Goal: Task Accomplishment & Management: Use online tool/utility

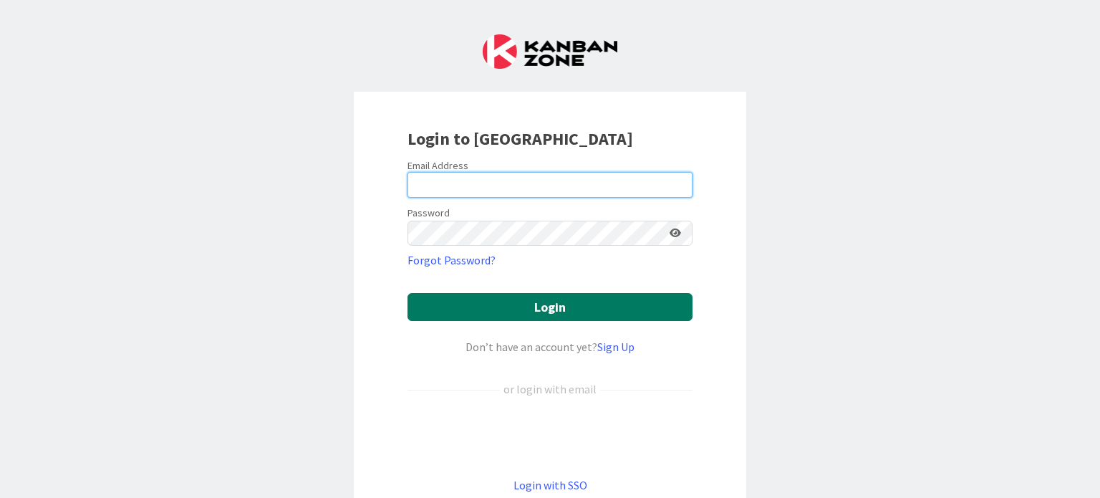
type input "[PERSON_NAME][EMAIL_ADDRESS][PERSON_NAME][DOMAIN_NAME]"
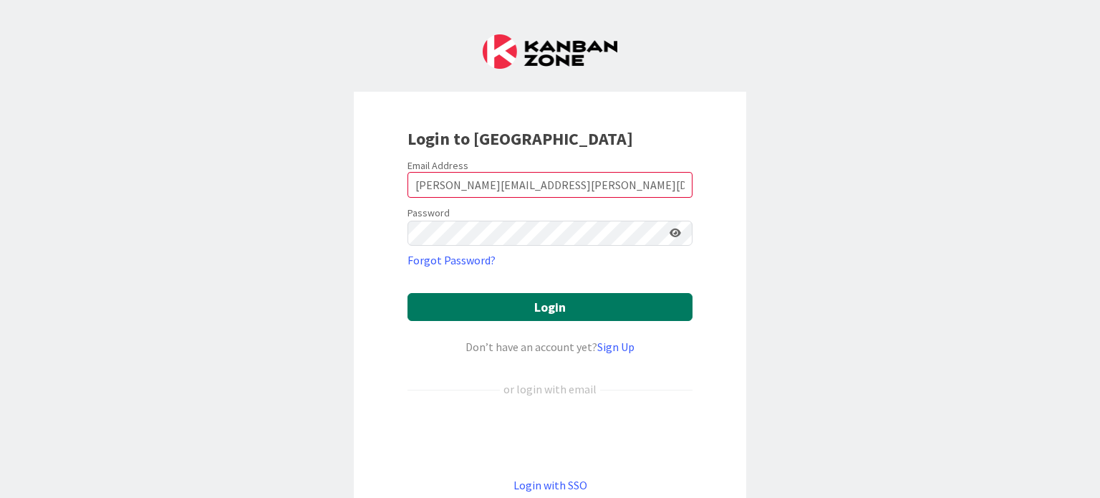
click at [543, 306] on button "Login" at bounding box center [549, 307] width 285 height 28
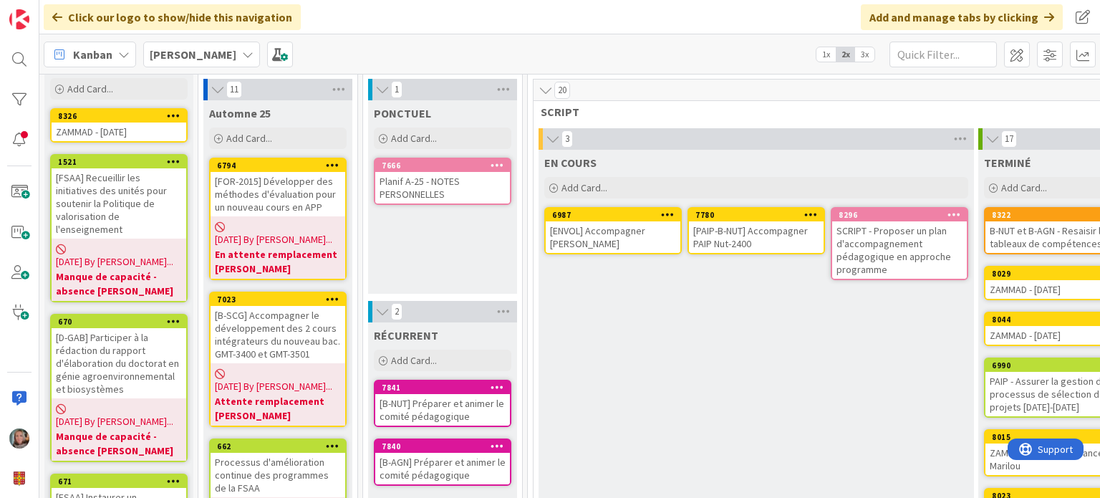
scroll to position [72, 0]
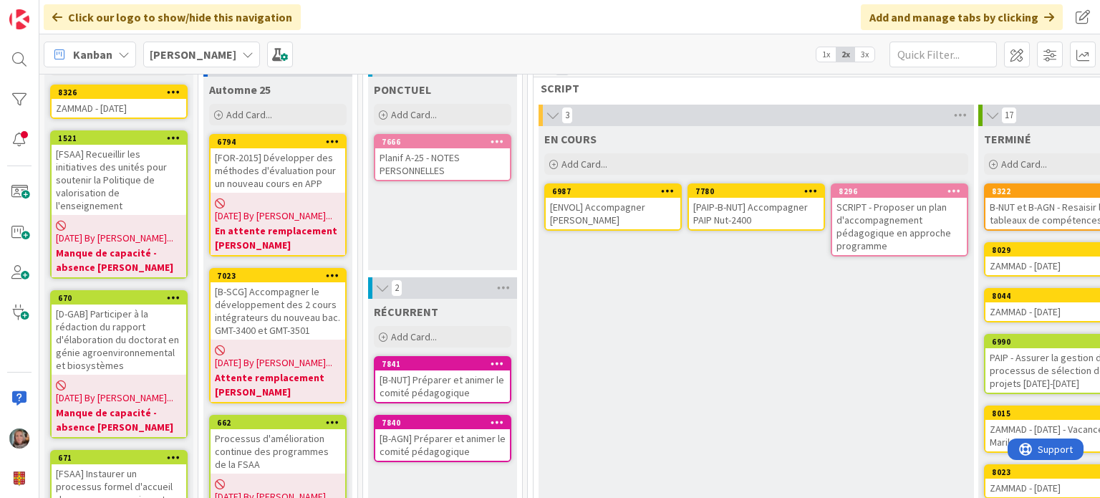
click at [896, 227] on div "SCRIPT - Proposer un plan d'accompagnement pédagogique en approche programme" at bounding box center [899, 226] width 135 height 57
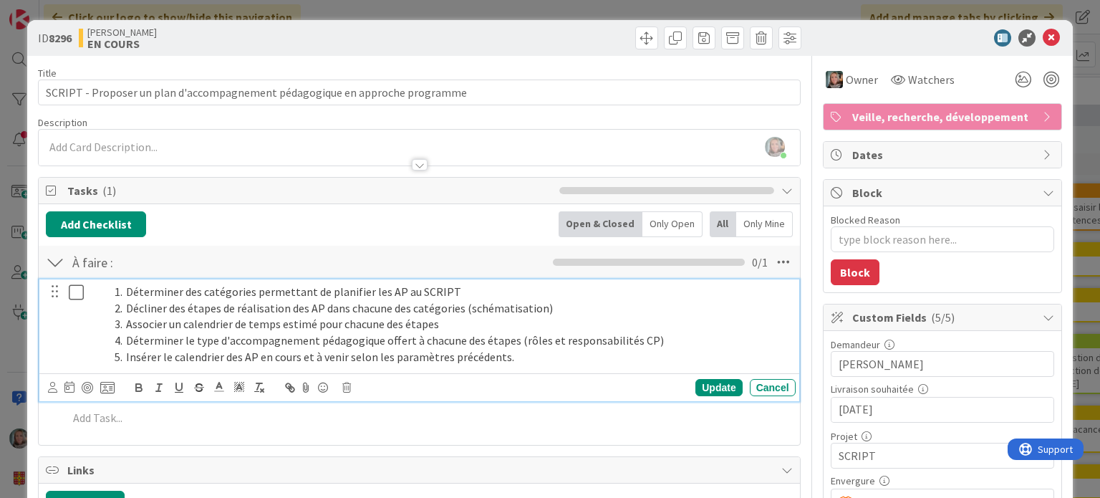
type textarea "x"
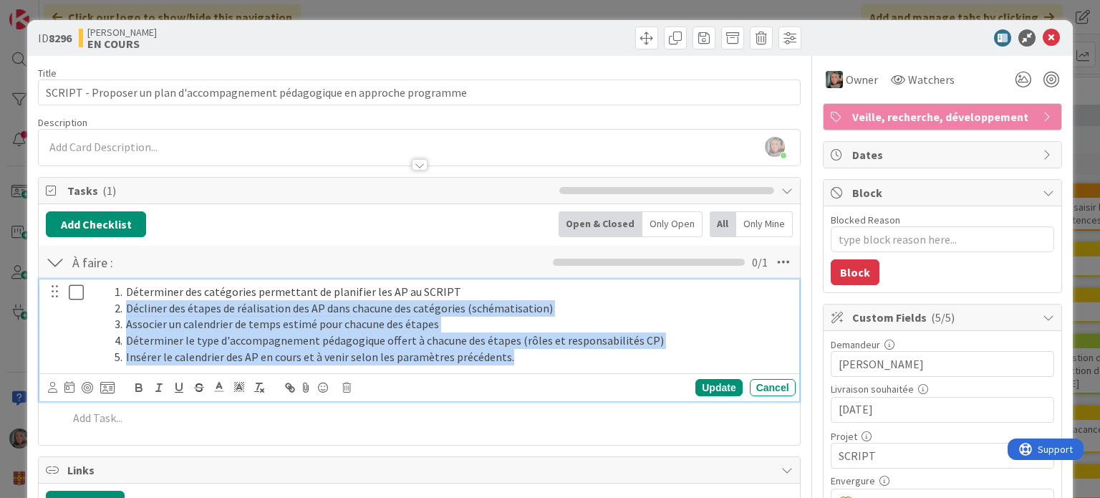
drag, startPoint x: 514, startPoint y: 354, endPoint x: 120, endPoint y: 309, distance: 397.0
click at [120, 309] on ol "Déterminer des catégories permettant de planifier les AP au SCRIPT Décliner des…" at bounding box center [441, 324] width 698 height 82
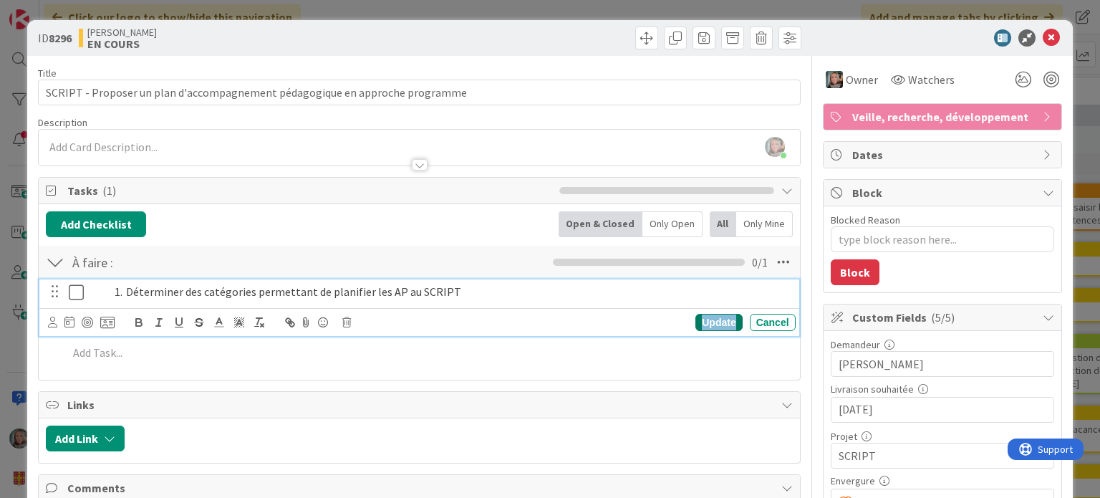
click at [703, 316] on div "Update" at bounding box center [718, 322] width 47 height 17
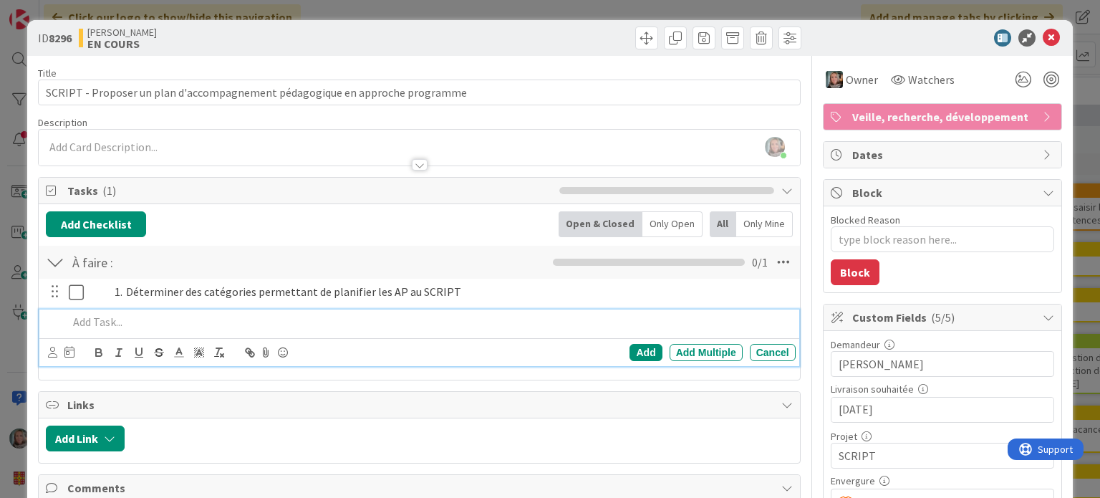
click at [107, 327] on p at bounding box center [428, 322] width 721 height 16
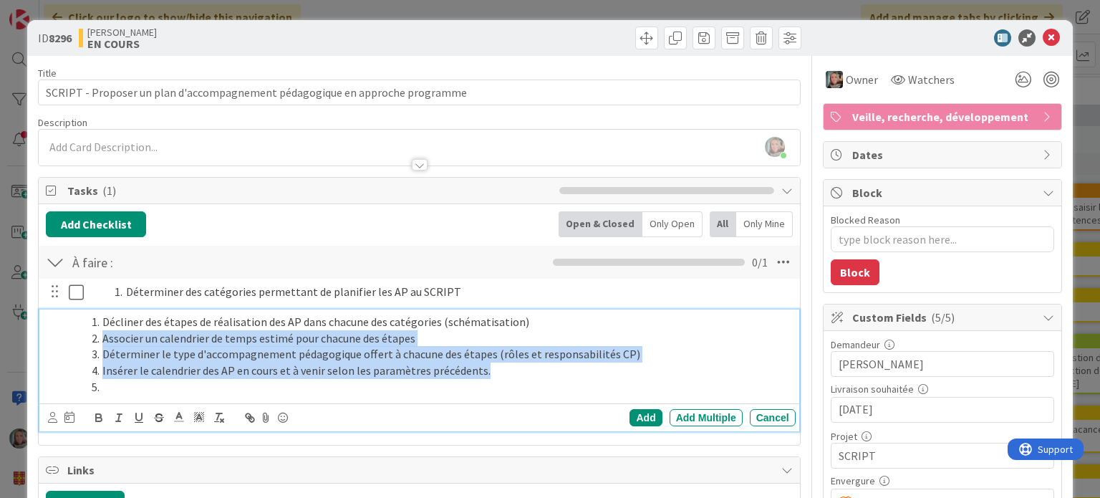
drag, startPoint x: 89, startPoint y: 374, endPoint x: 82, endPoint y: 340, distance: 35.1
click at [82, 340] on ol "Décliner des étapes de réalisation des AP dans chacune des catégories (schémati…" at bounding box center [428, 355] width 721 height 82
click at [103, 342] on li "Associer un calendrier de temps estimé pour chacune des étapes" at bounding box center [437, 338] width 704 height 16
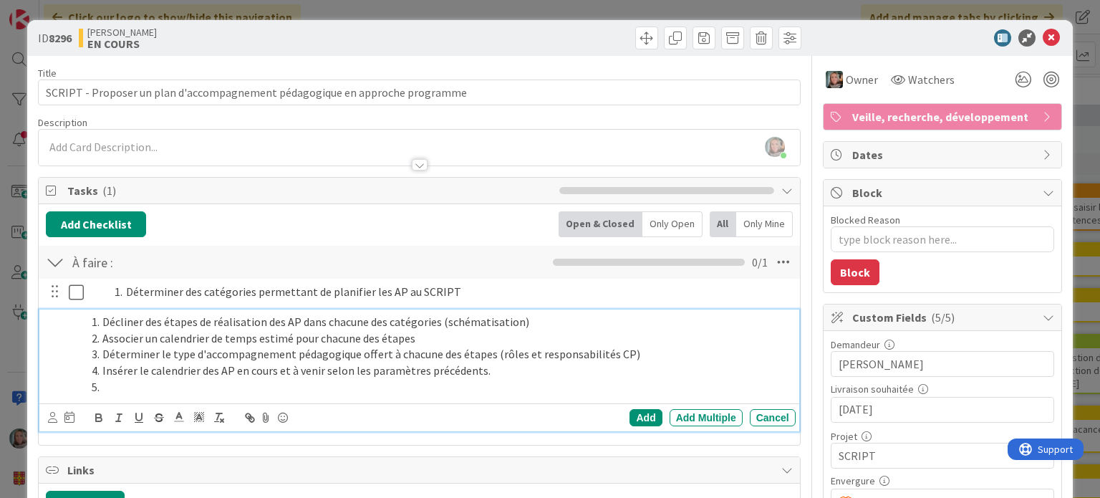
click at [99, 320] on li "Décliner des étapes de réalisation des AP dans chacune des catégories (schémati…" at bounding box center [437, 322] width 704 height 16
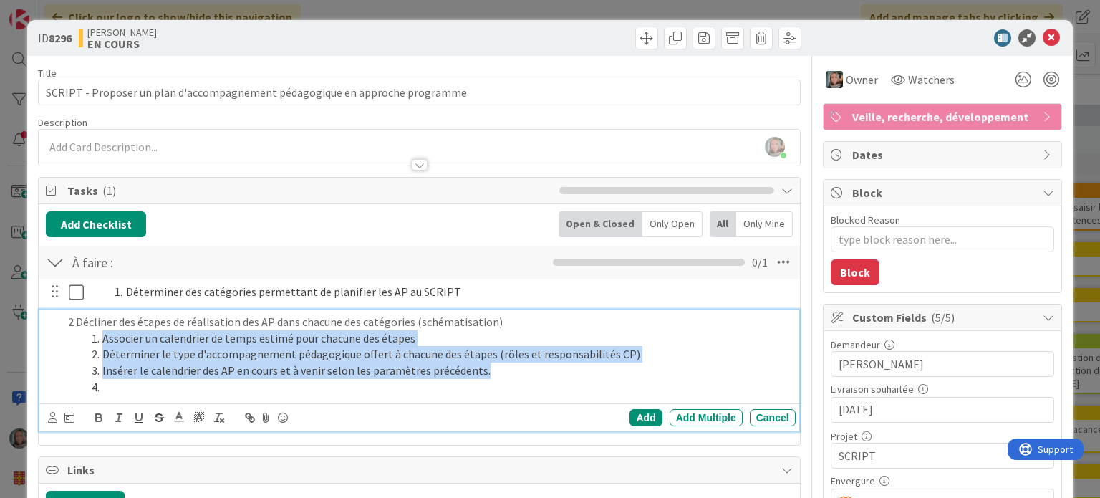
drag, startPoint x: 166, startPoint y: 392, endPoint x: 87, endPoint y: 339, distance: 95.1
click at [87, 339] on ol "Associer un calendrier de temps estimé pour chacune des étapes Déterminer le ty…" at bounding box center [428, 362] width 721 height 65
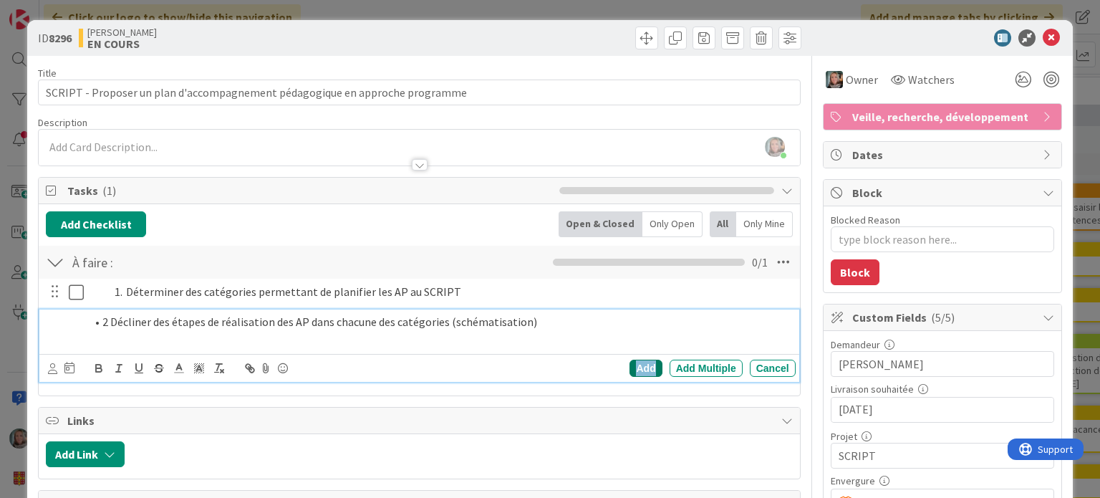
click at [629, 369] on div "Add" at bounding box center [645, 367] width 32 height 17
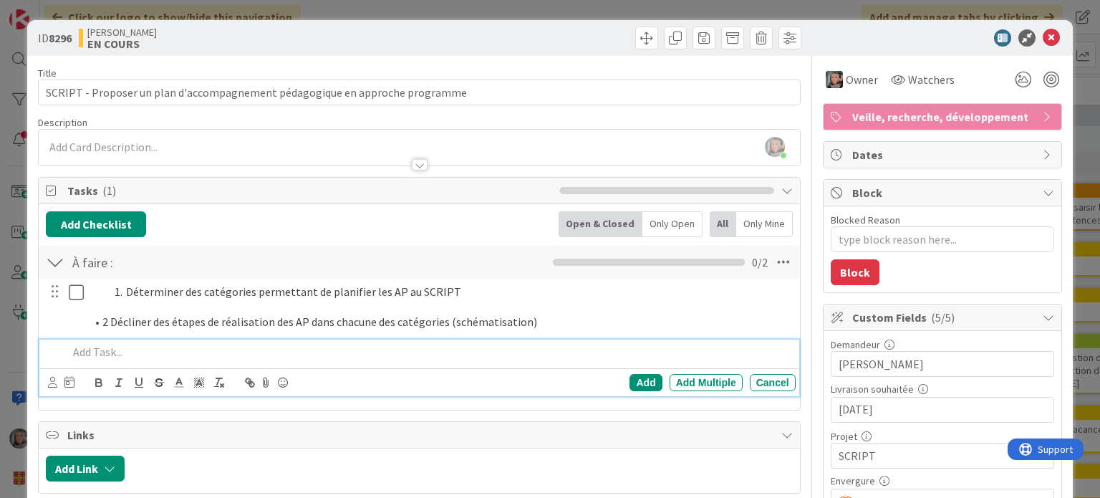
click at [218, 340] on div at bounding box center [428, 351] width 732 height 25
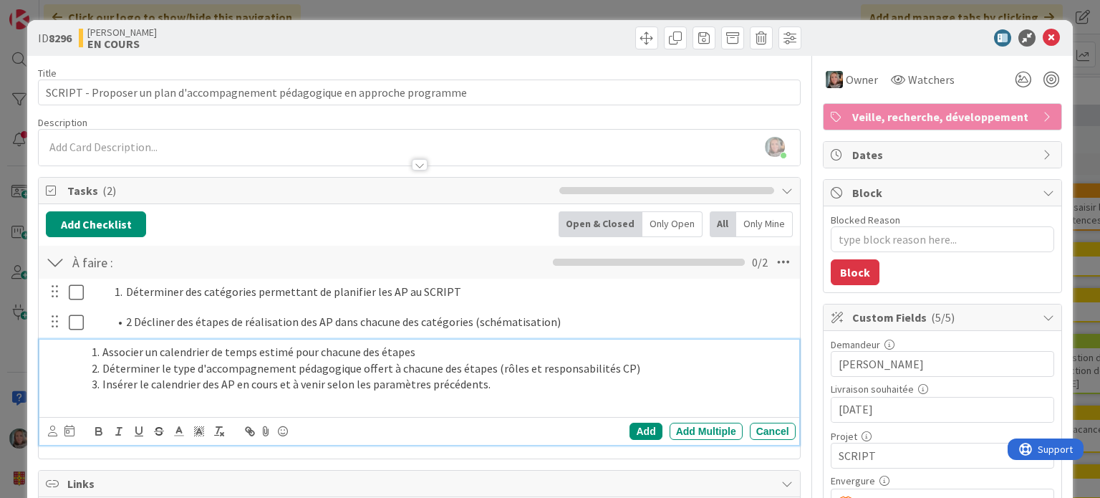
click at [103, 351] on li "Associer un calendrier de temps estimé pour chacune des étapes" at bounding box center [437, 352] width 704 height 16
click at [630, 432] on div "Add" at bounding box center [645, 430] width 32 height 17
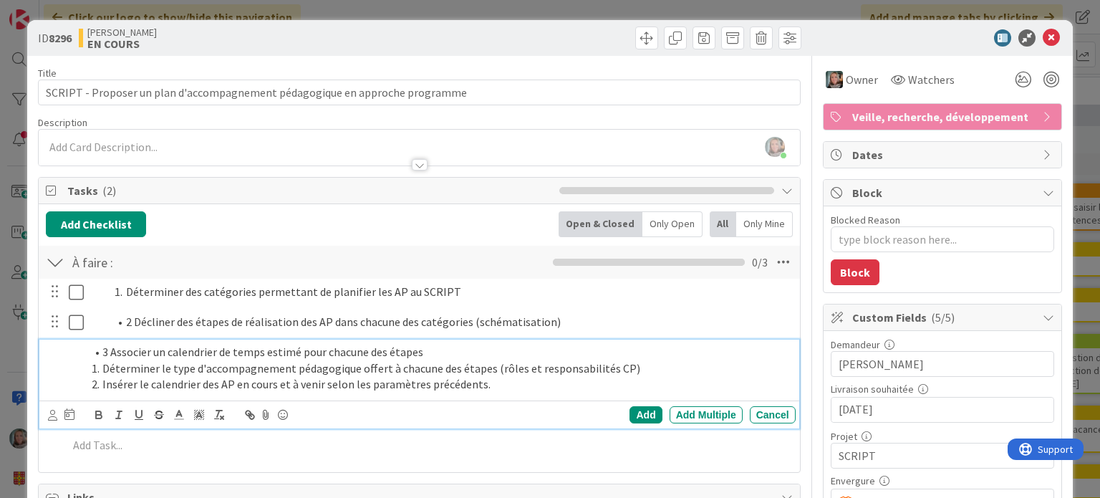
click at [514, 385] on li "Insérer le calendrier des AP en cours et à venir selon les paramètres précédent…" at bounding box center [437, 384] width 704 height 16
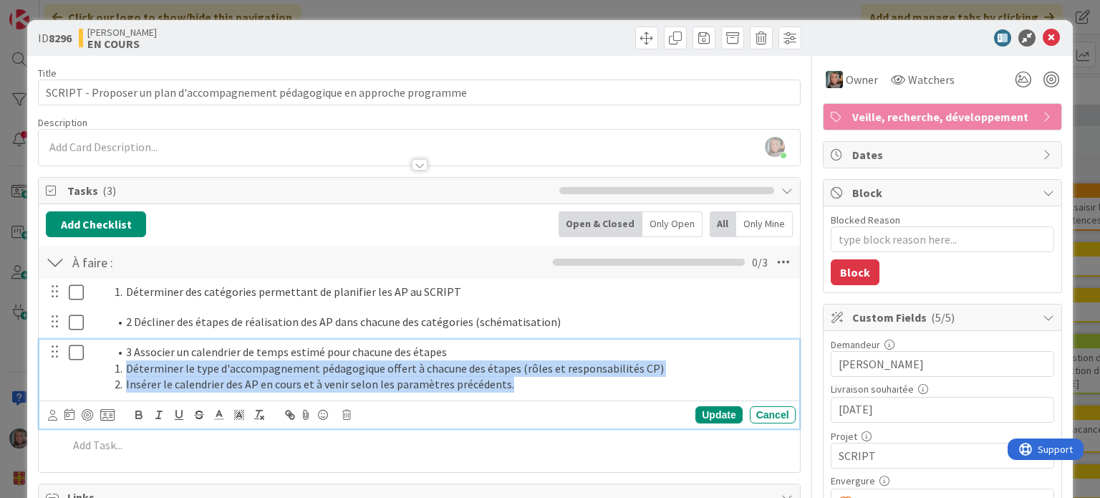
drag, startPoint x: 518, startPoint y: 389, endPoint x: 103, endPoint y: 372, distance: 415.5
click at [103, 372] on ol "3 Associer un calendrier de temps estimé pour chacune des étapes Déterminer le …" at bounding box center [441, 368] width 698 height 49
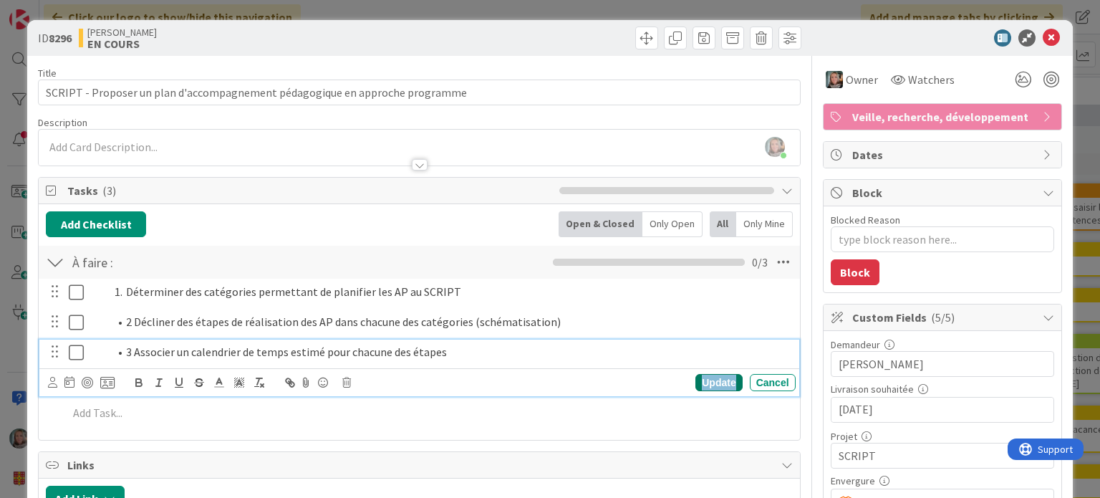
click at [713, 384] on div "Update" at bounding box center [718, 382] width 47 height 17
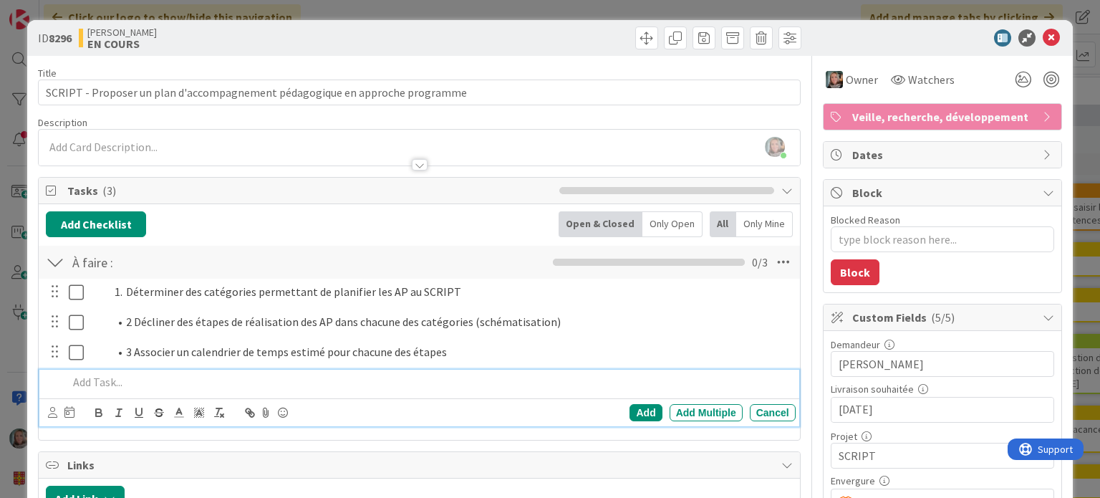
click at [203, 380] on p at bounding box center [428, 382] width 721 height 16
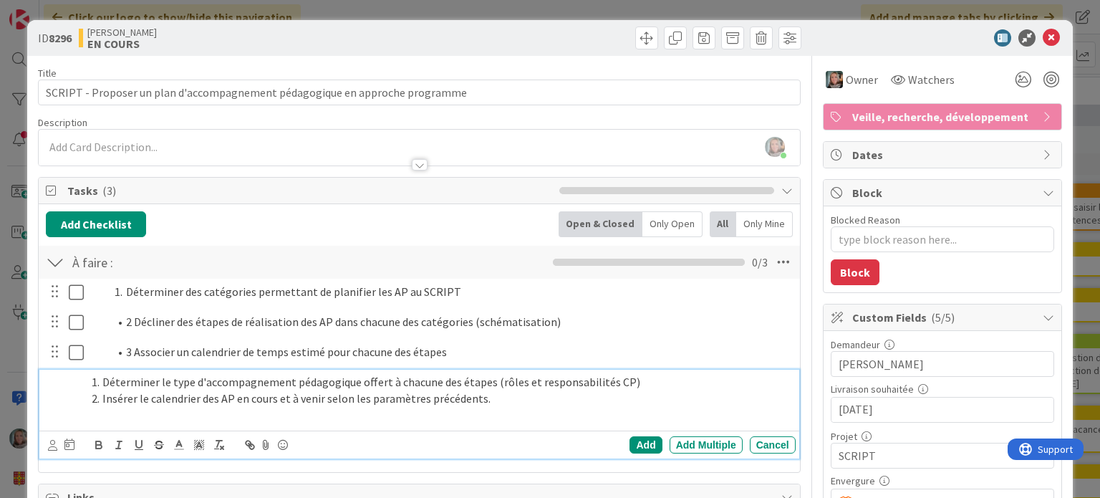
click at [102, 382] on li "Déterminer le type d'accompagnement pédagogique offert à chacune des étapes (rô…" at bounding box center [437, 382] width 704 height 16
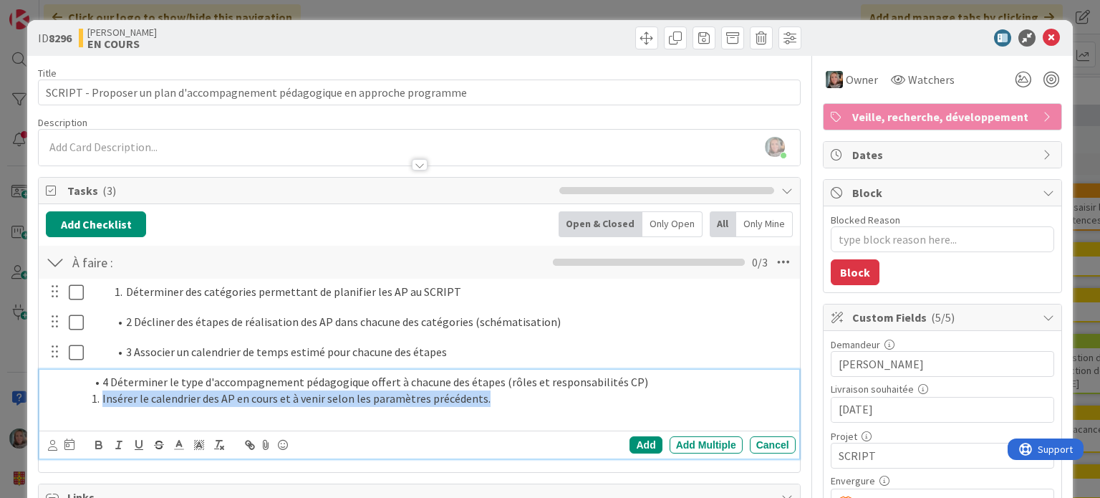
drag, startPoint x: 510, startPoint y: 397, endPoint x: 61, endPoint y: 402, distance: 448.9
click at [61, 402] on div "4 Déterminer le type d'accompagnement pédagogique offert à chacune des étapes (…" at bounding box center [420, 397] width 750 height 57
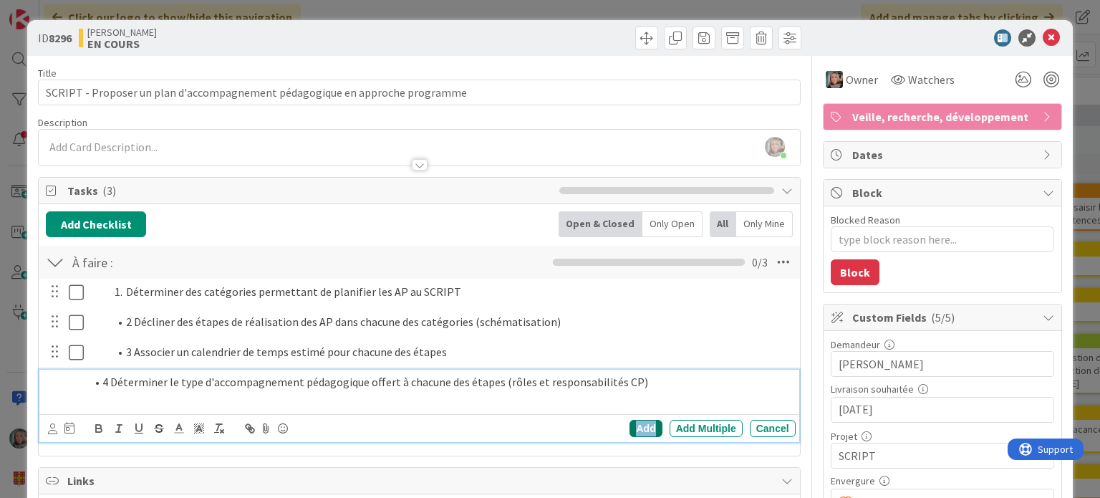
click at [630, 429] on div "Add" at bounding box center [645, 428] width 32 height 17
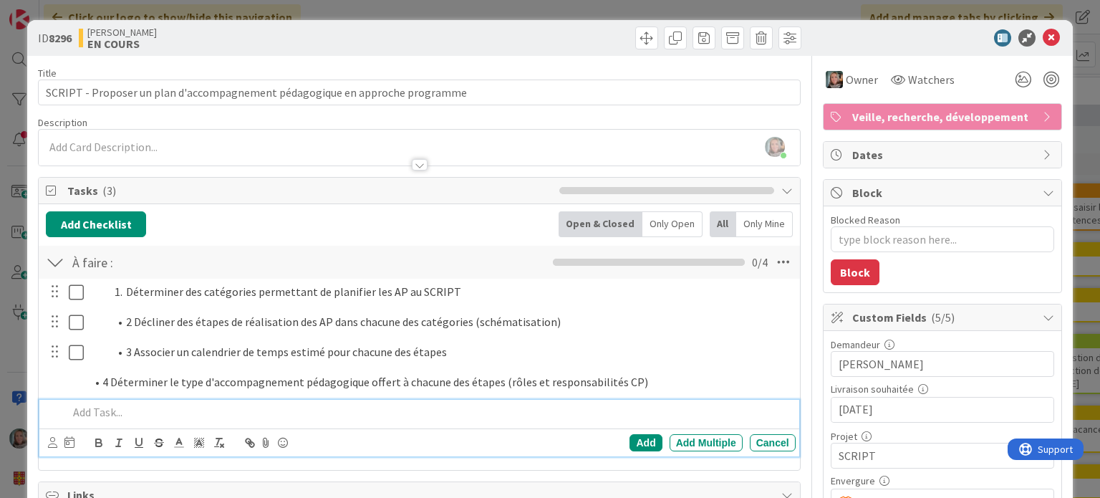
click at [214, 420] on div at bounding box center [428, 411] width 732 height 25
type textarea "x"
click at [102, 406] on li "Insérer le calendrier des AP en cours et à venir selon les paramètres précédent…" at bounding box center [437, 412] width 704 height 16
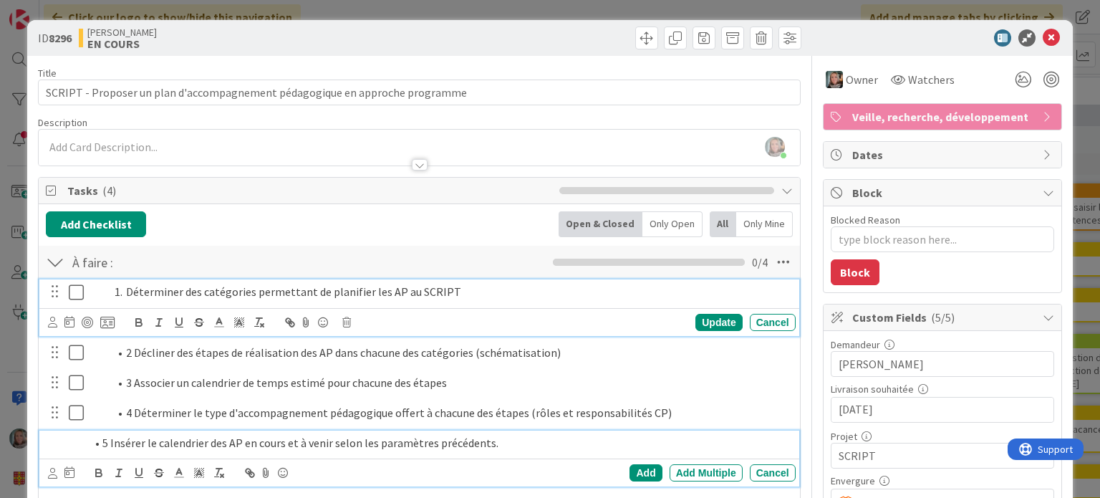
click at [145, 296] on li "Déterminer des catégories permettant de planifier les AP au SCRIPT" at bounding box center [449, 291] width 681 height 16
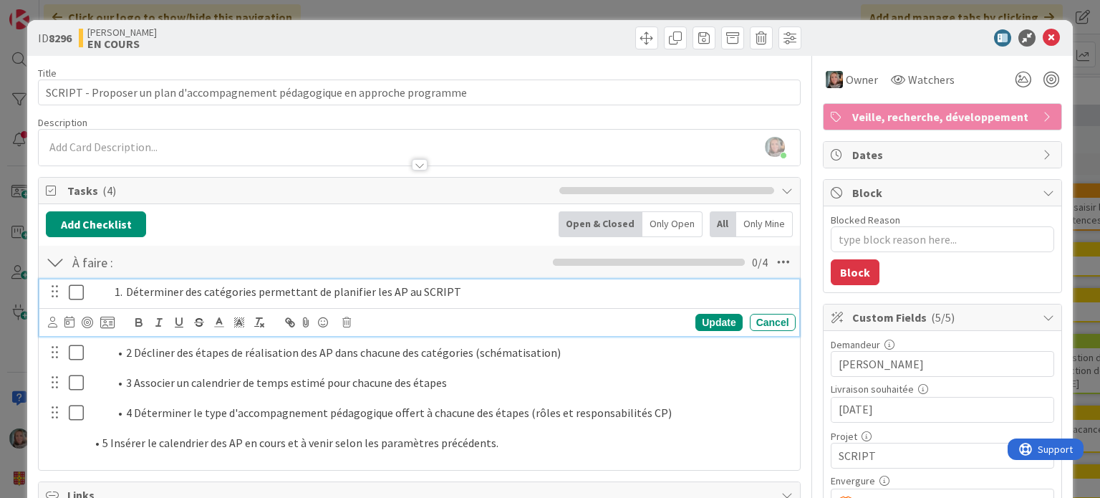
click at [127, 294] on li "Déterminer des catégories permettant de planifier les AP au SCRIPT" at bounding box center [449, 291] width 681 height 16
click at [712, 324] on div "Update" at bounding box center [718, 322] width 47 height 17
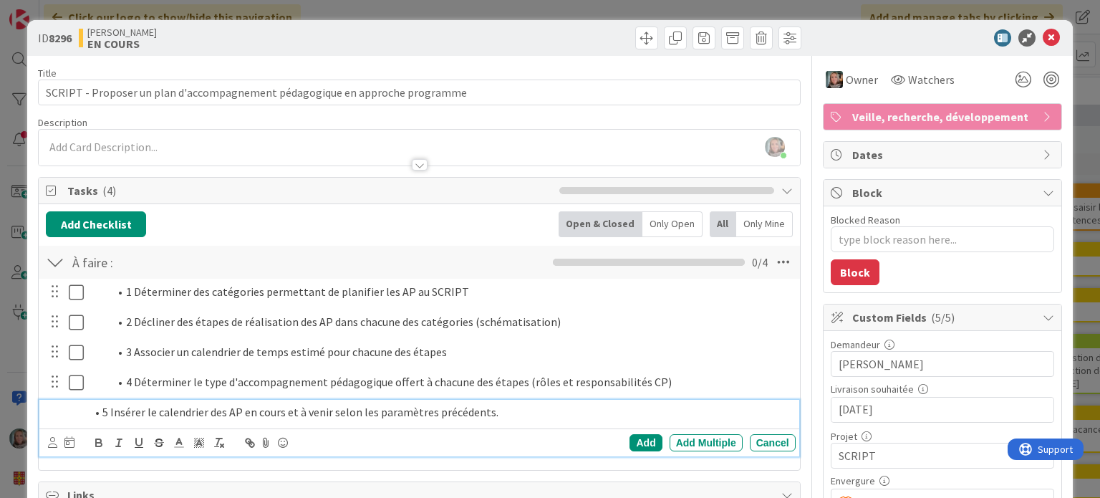
click at [220, 406] on li "5 Insérer le calendrier des AP en cours et à venir selon les paramètres précéde…" at bounding box center [437, 412] width 704 height 16
click at [102, 412] on span at bounding box center [102, 412] width 0 height 16
click at [630, 444] on div "Add" at bounding box center [645, 442] width 32 height 17
click at [324, 417] on li "5 Insérer le calendrier des AP en cours et à venir selon les paramètres précéde…" at bounding box center [437, 412] width 704 height 16
click at [126, 406] on span at bounding box center [126, 412] width 0 height 16
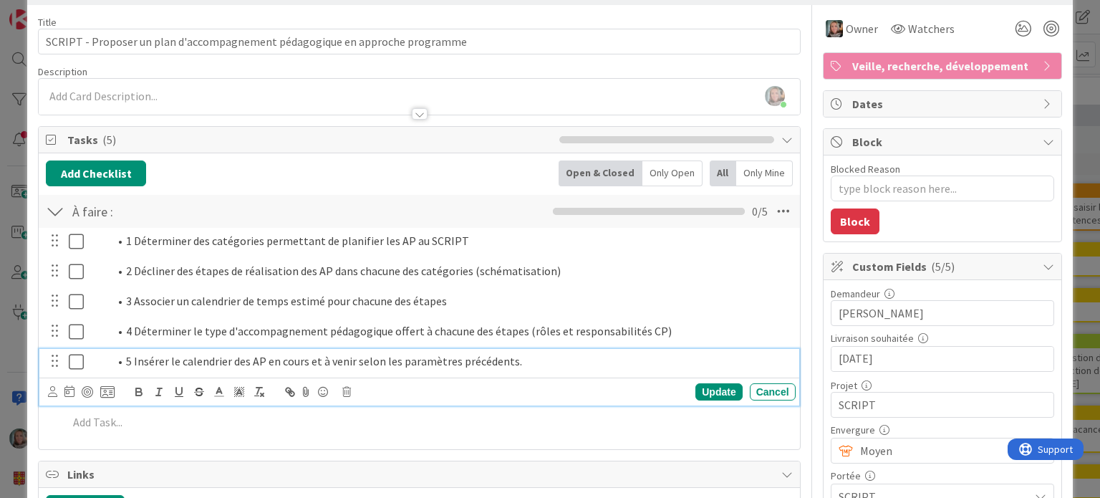
scroll to position [72, 0]
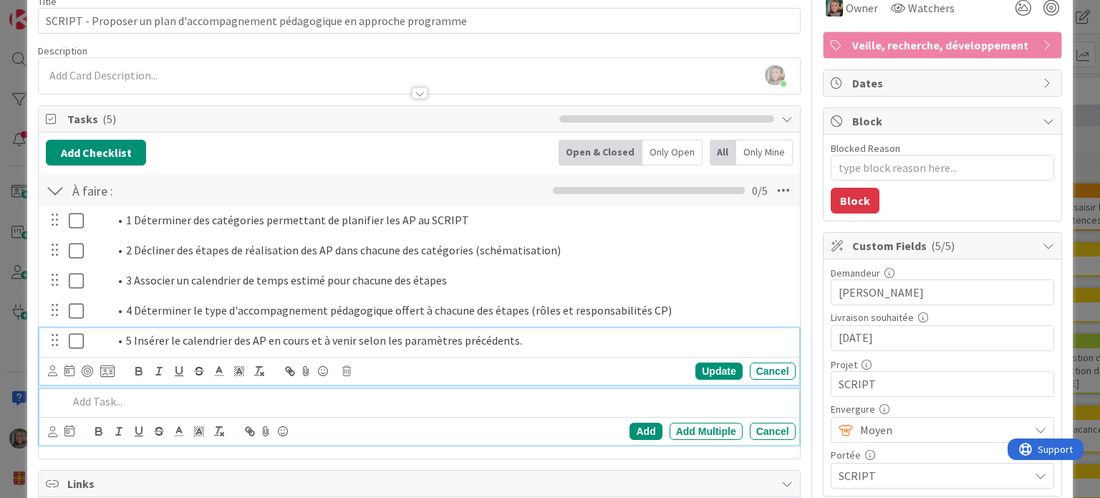
click at [97, 401] on p at bounding box center [428, 401] width 721 height 16
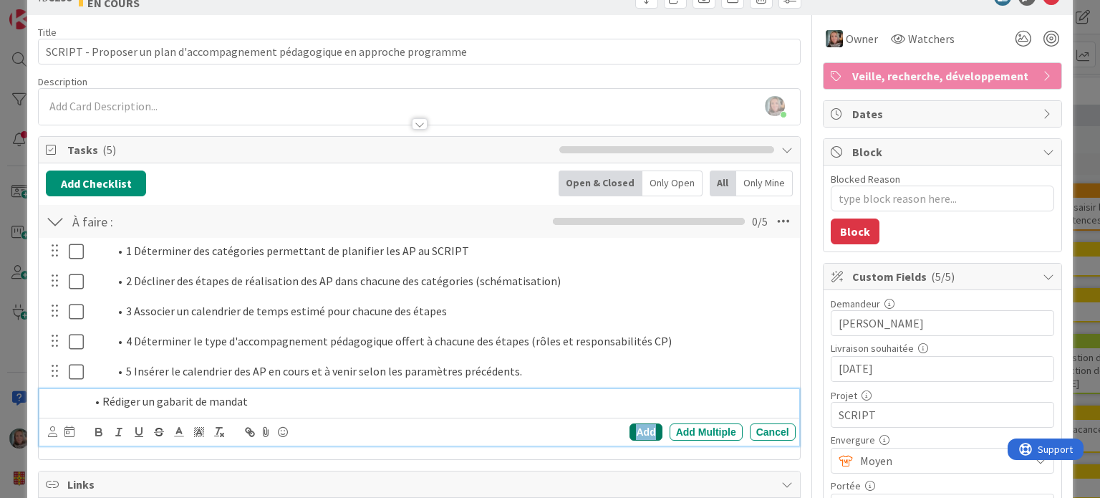
click at [639, 427] on div "Add" at bounding box center [645, 431] width 32 height 17
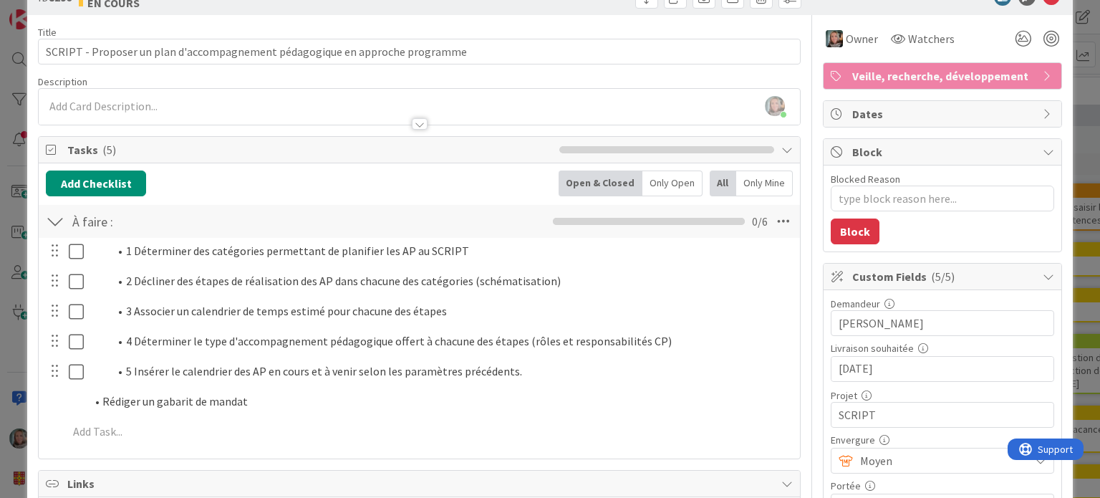
type textarea "x"
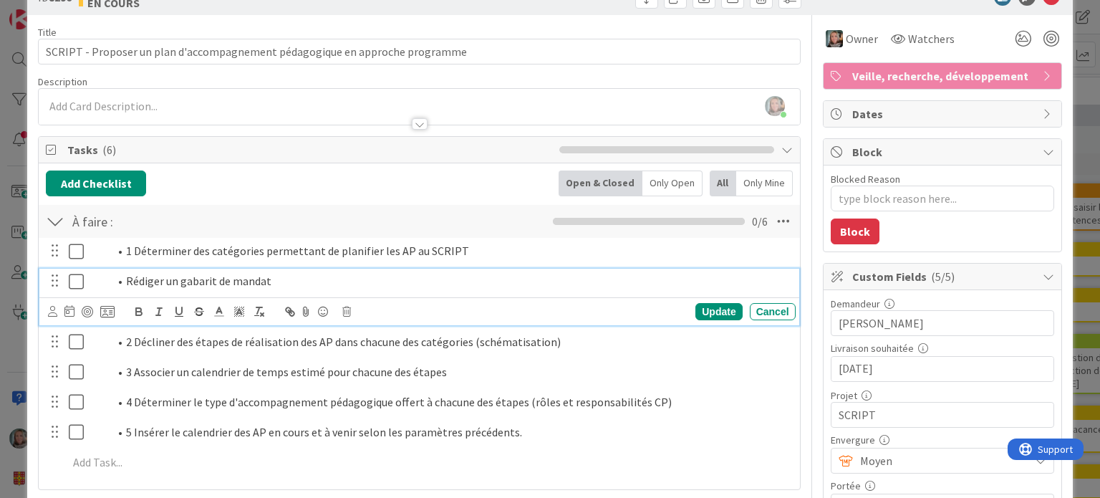
click at [145, 276] on li "Rédiger un gabarit de mandat" at bounding box center [449, 281] width 681 height 16
click at [126, 279] on span at bounding box center [126, 281] width 0 height 16
click at [278, 281] on li "Rédiger un gabarit de mandat" at bounding box center [449, 281] width 681 height 16
click at [127, 274] on li "Rédiger un gabarit de mandat" at bounding box center [449, 281] width 681 height 16
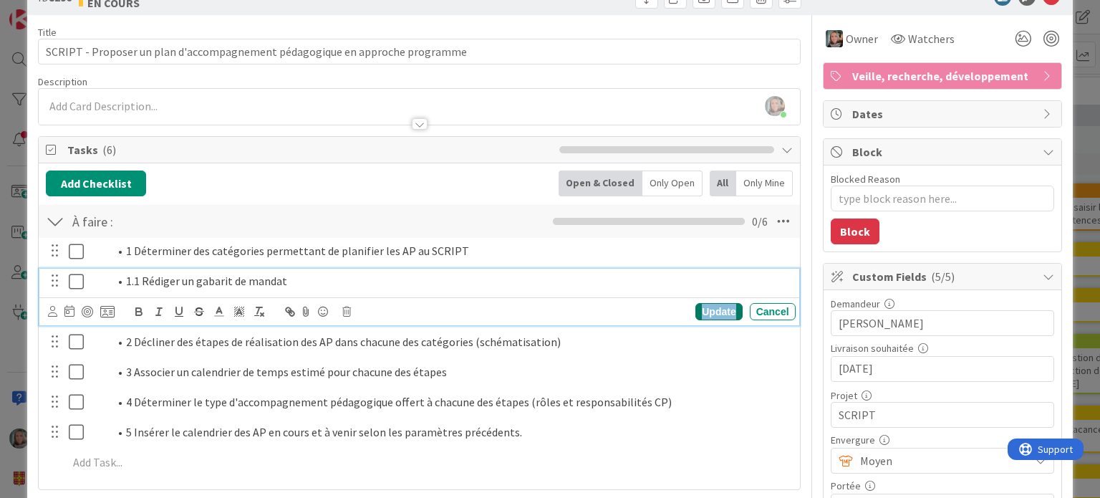
click at [696, 311] on div "Update" at bounding box center [718, 311] width 47 height 17
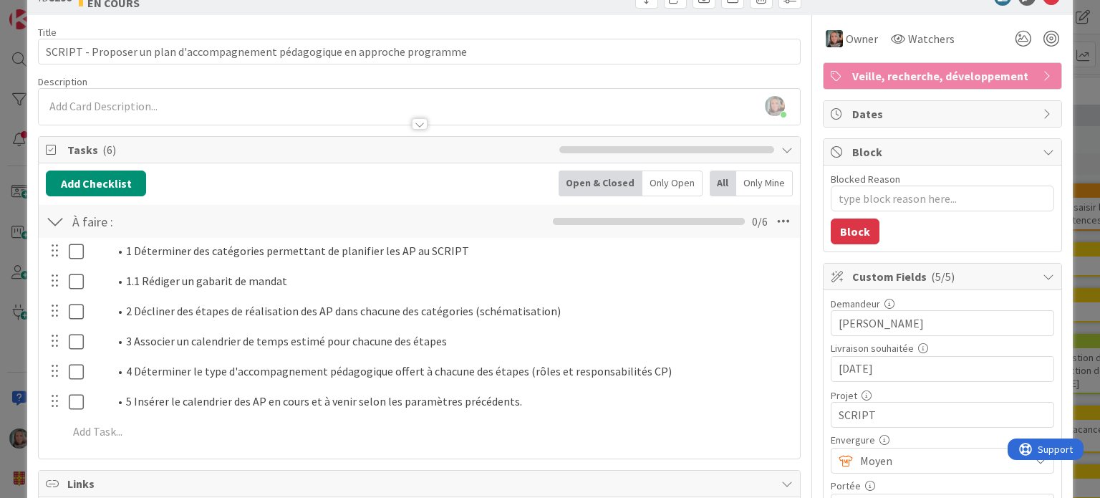
scroll to position [0, 0]
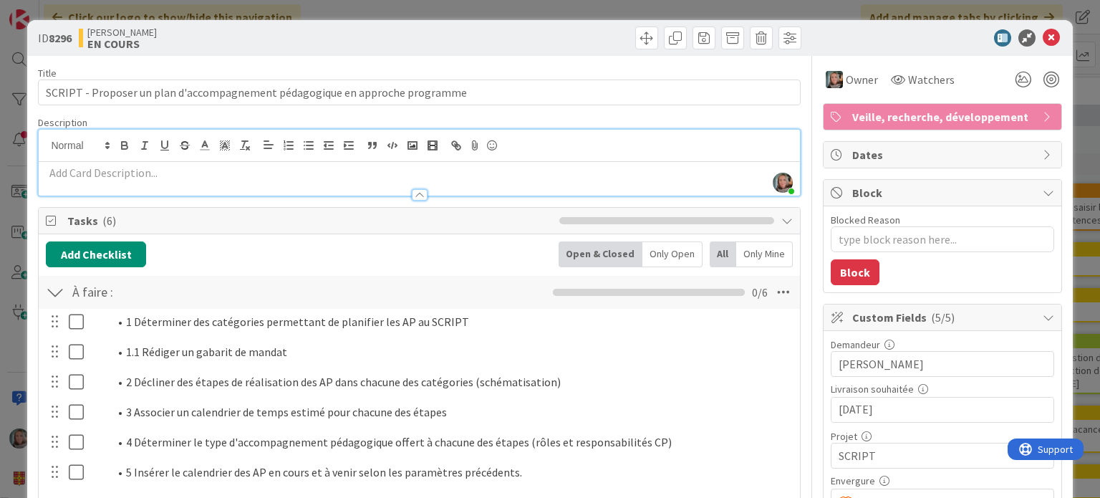
click at [180, 141] on div "[PERSON_NAME] joined 5 m ago" at bounding box center [419, 163] width 760 height 66
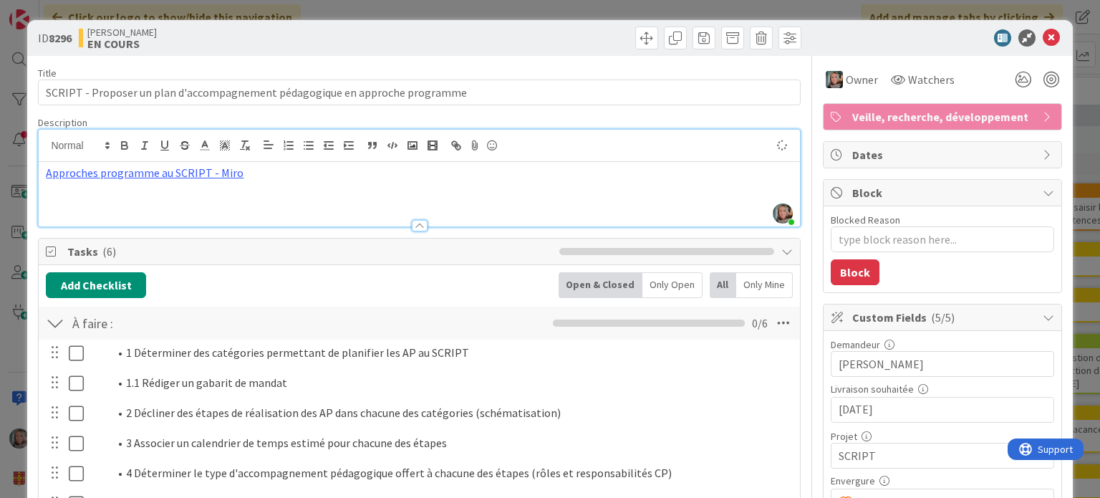
click at [471, 39] on div at bounding box center [612, 37] width 378 height 23
click at [916, 39] on div at bounding box center [934, 37] width 253 height 17
click at [916, 74] on span "Watchers" at bounding box center [931, 79] width 47 height 17
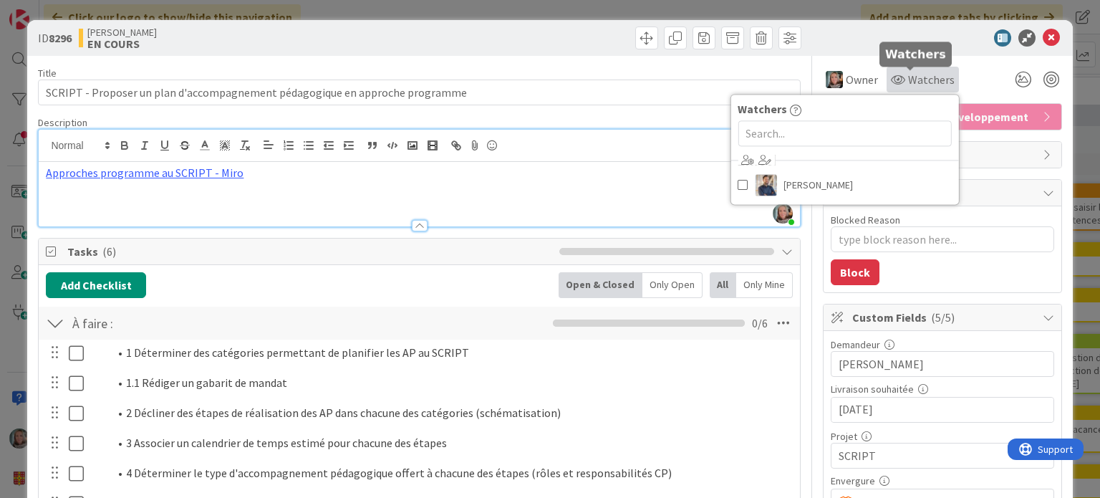
click at [916, 74] on span "Watchers" at bounding box center [931, 79] width 47 height 17
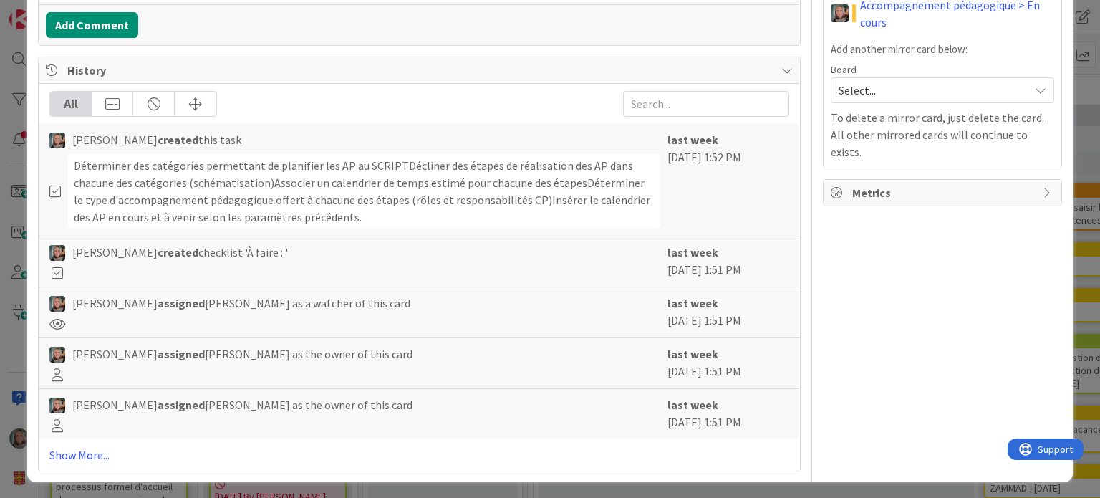
scroll to position [605, 0]
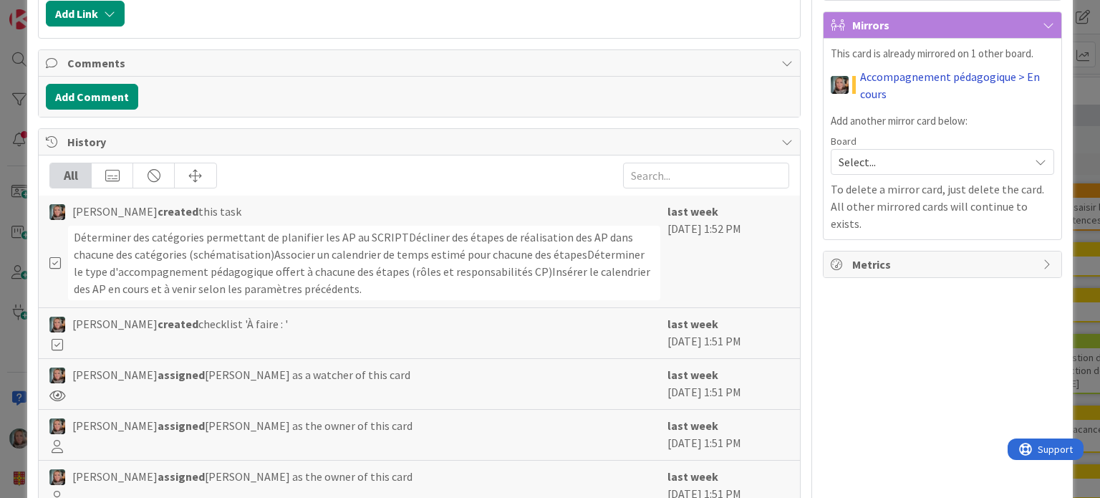
click at [890, 77] on link "Accompagnement pédagogique > En cours" at bounding box center [956, 85] width 193 height 34
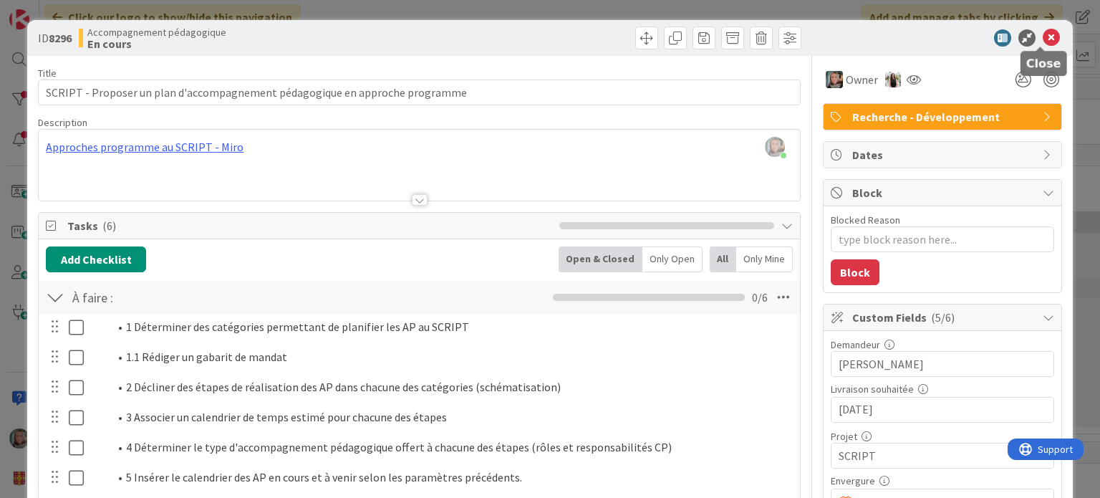
click at [1042, 37] on icon at bounding box center [1050, 37] width 17 height 17
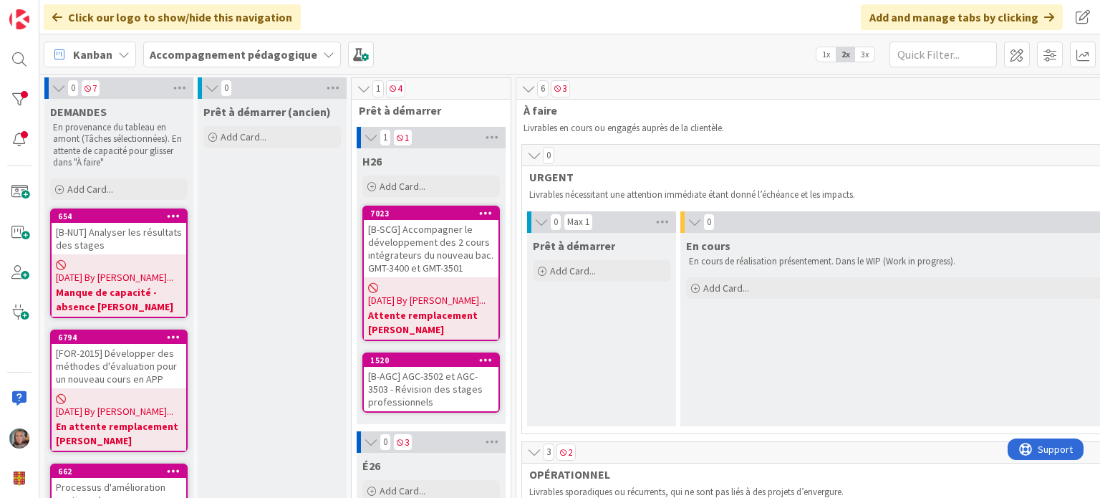
click at [233, 54] on b "Accompagnement pédagogique" at bounding box center [234, 54] width 168 height 14
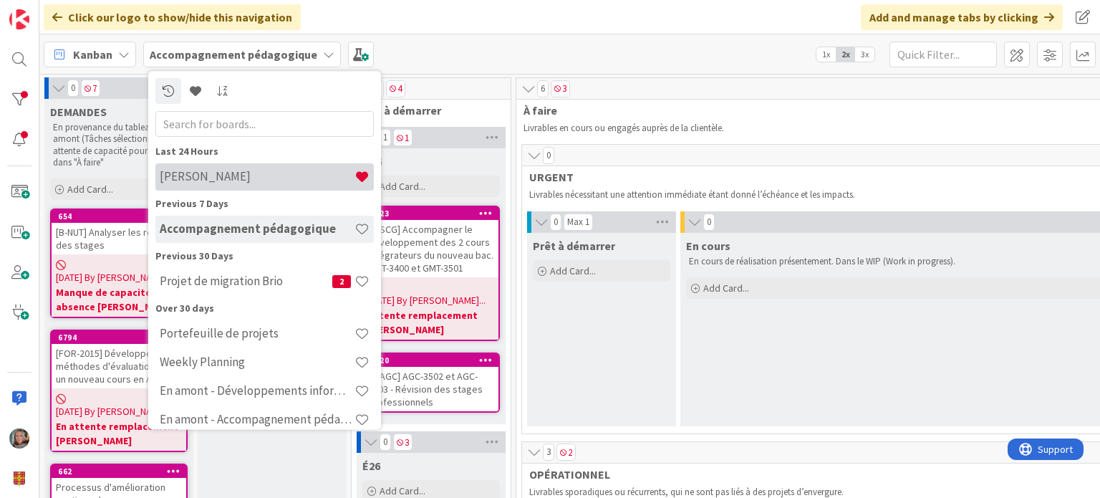
click at [223, 182] on h4 "[PERSON_NAME]" at bounding box center [257, 177] width 195 height 14
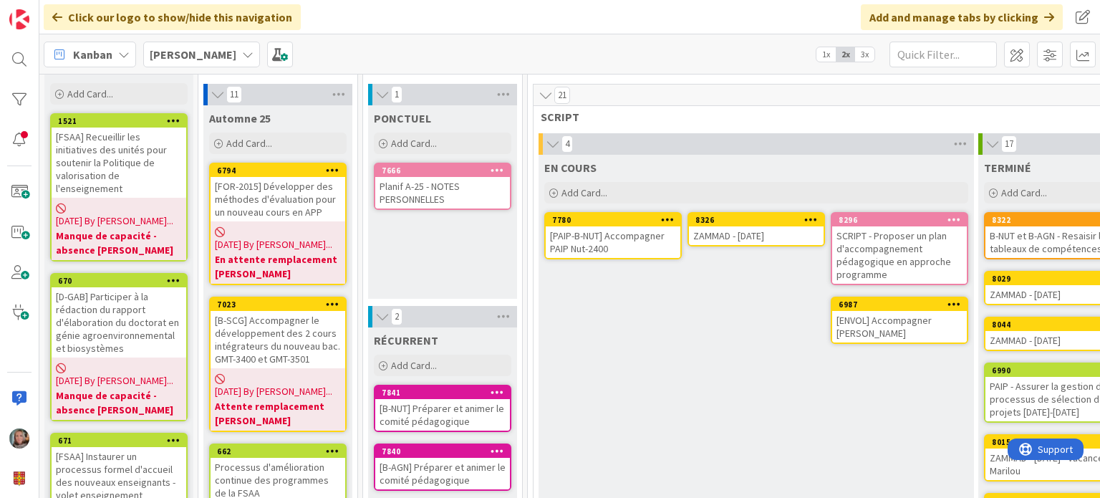
scroll to position [48, 0]
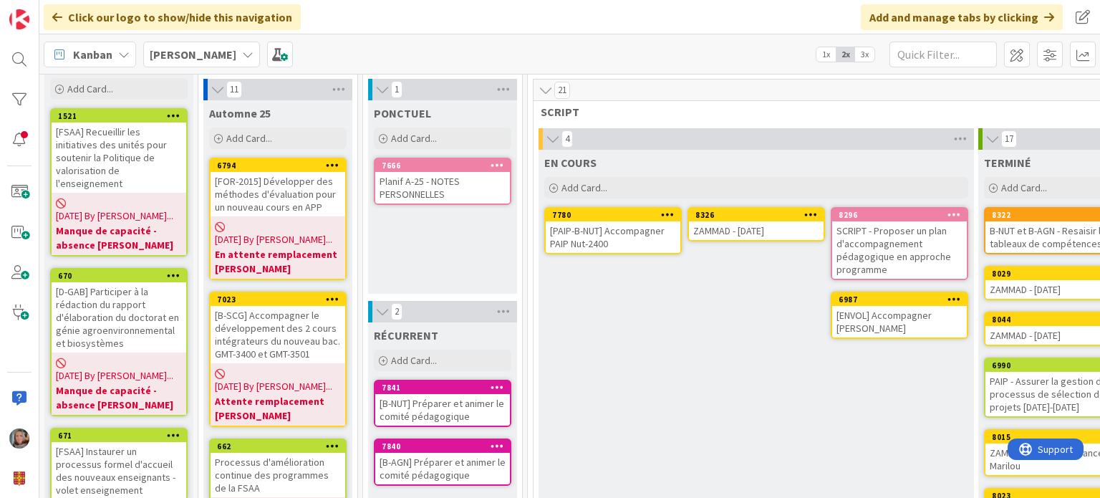
click at [739, 226] on div "ZAMMAD - [DATE]" at bounding box center [756, 230] width 135 height 19
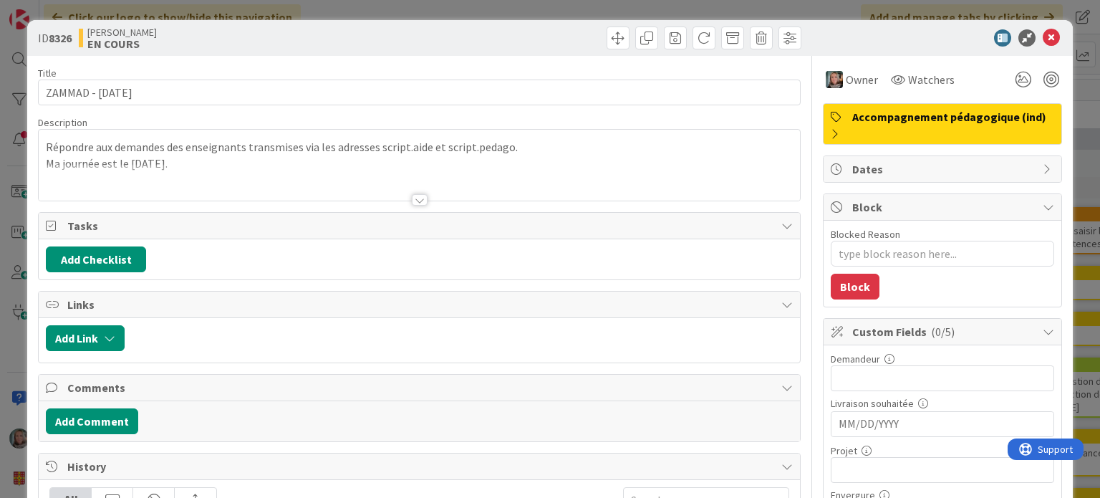
type textarea "x"
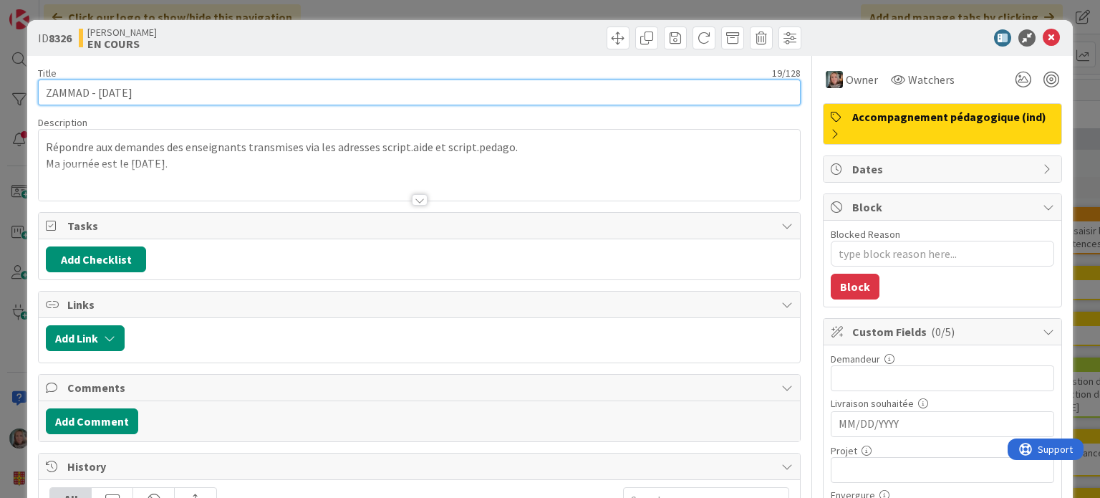
click at [119, 92] on input "ZAMMAD - [DATE]" at bounding box center [419, 92] width 762 height 26
type input "ZAMMAD - [DATE]"
type textarea "x"
type input "ZAMMAD - [DATE]"
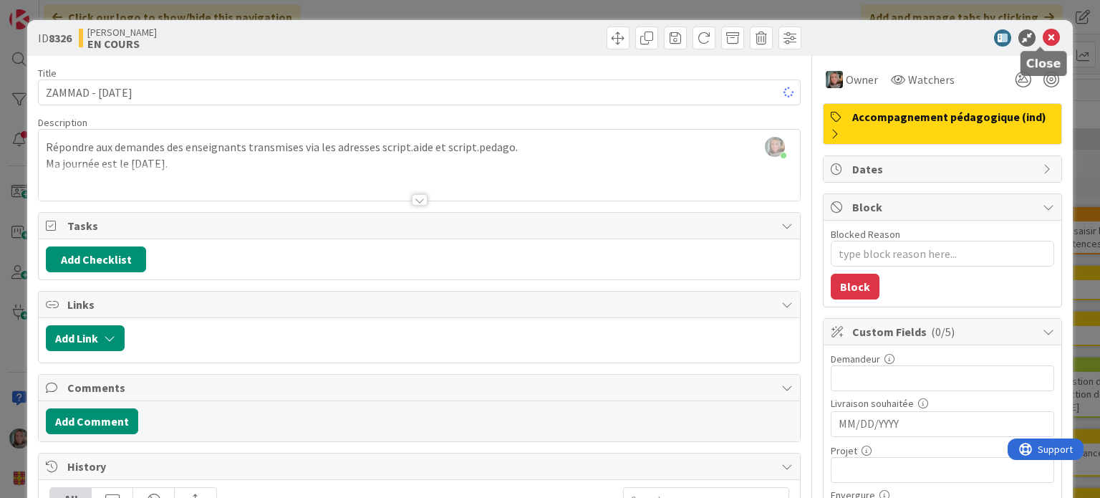
click at [1042, 37] on icon at bounding box center [1050, 37] width 17 height 17
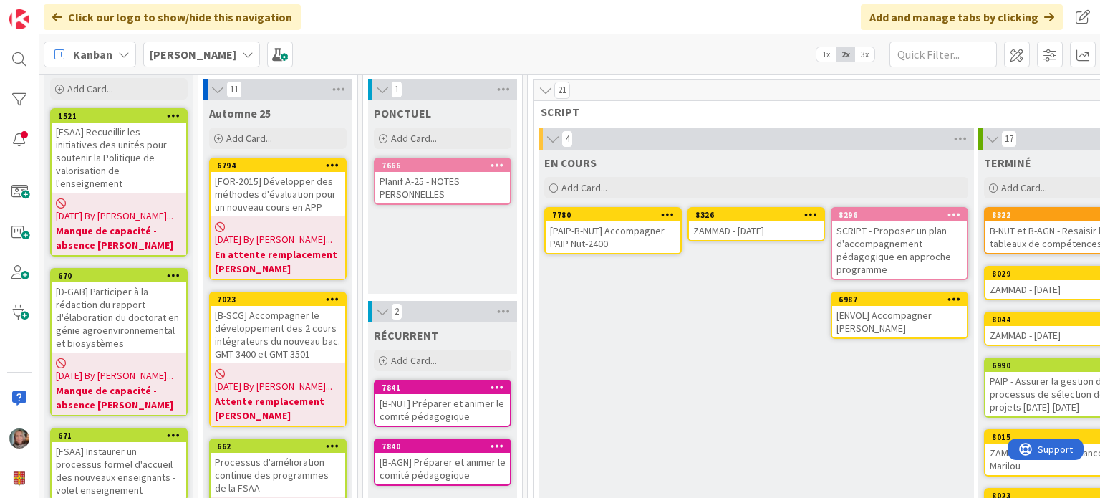
click at [667, 346] on div "EN COURS Add Card... 8296 SCRIPT - Proposer un plan d'accompagnement pédagogiqu…" at bounding box center [755, 496] width 435 height 692
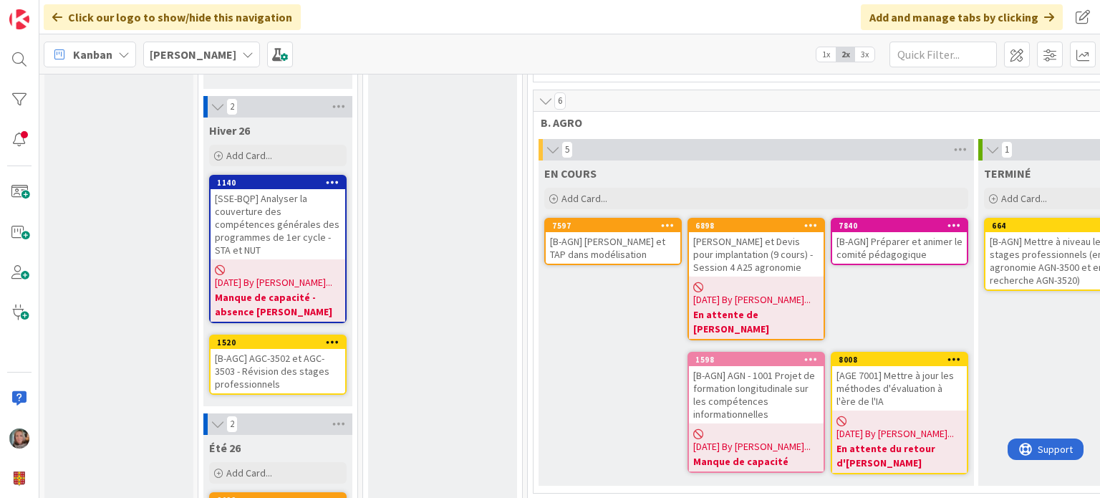
scroll to position [1301, 0]
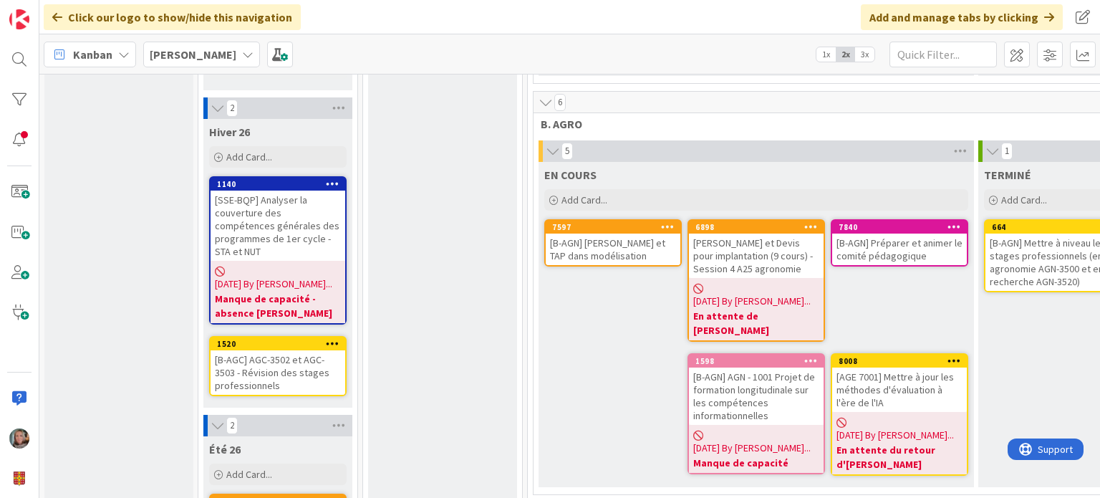
click at [730, 278] on div "[DATE] By [PERSON_NAME]... En attente de [PERSON_NAME]" at bounding box center [756, 309] width 135 height 62
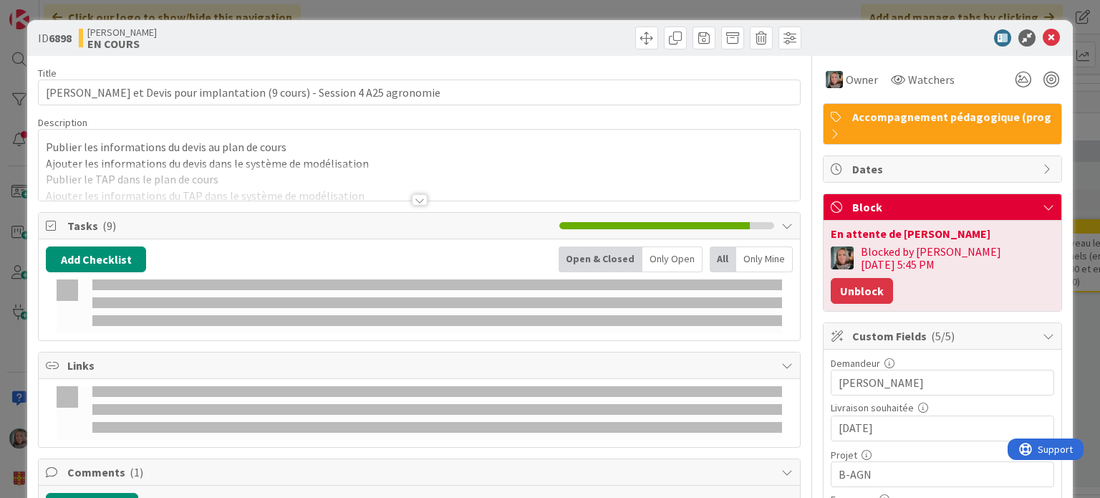
click at [893, 278] on button "Unblock" at bounding box center [861, 291] width 62 height 26
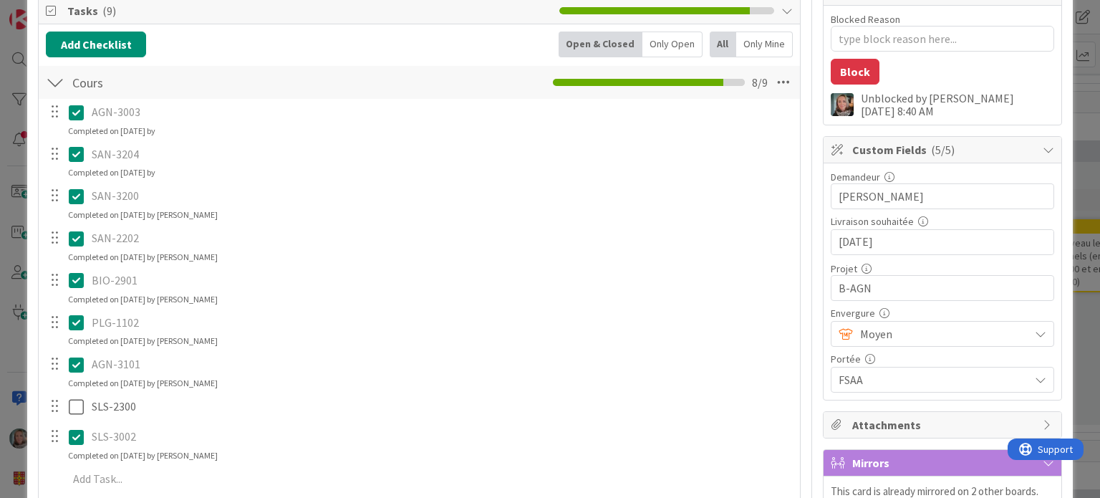
scroll to position [286, 0]
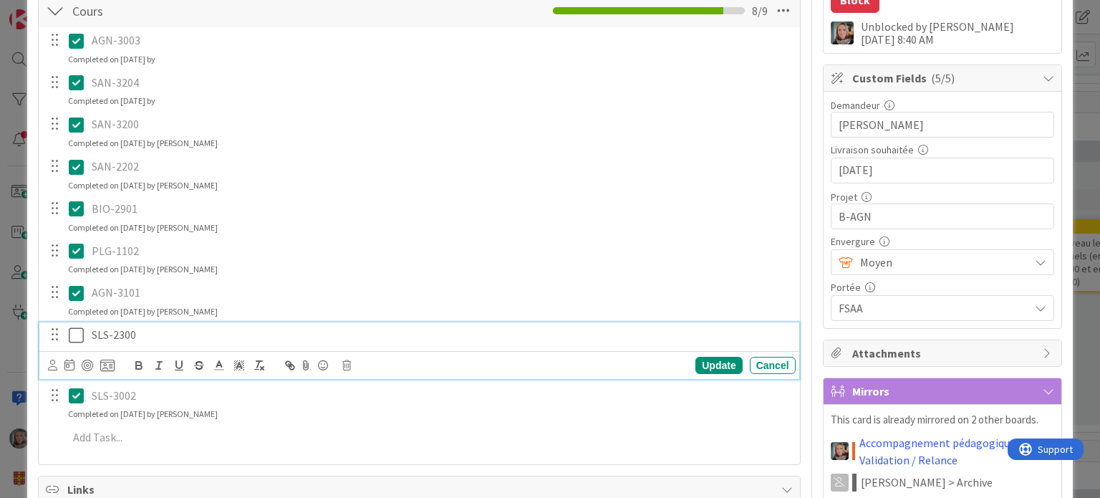
click at [75, 331] on icon at bounding box center [76, 334] width 15 height 17
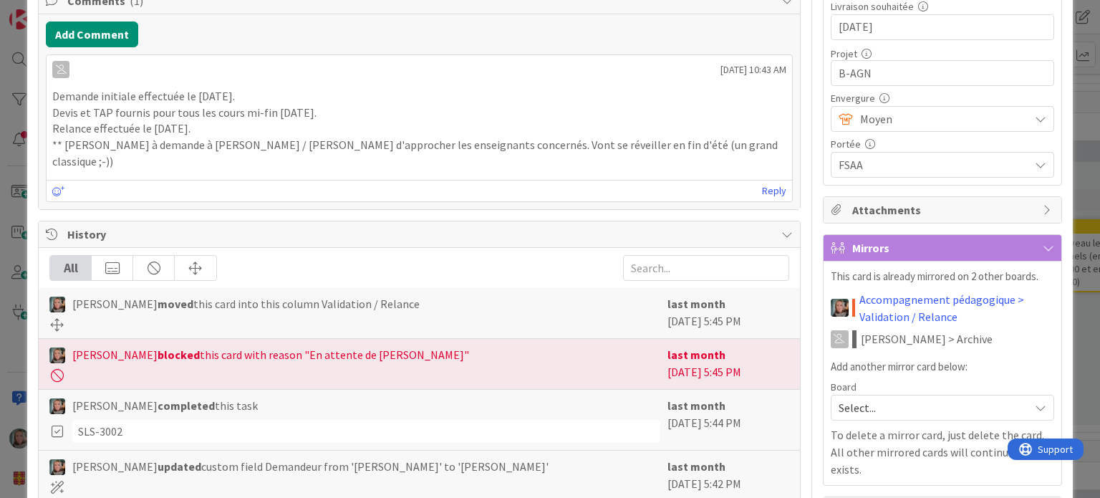
scroll to position [0, 0]
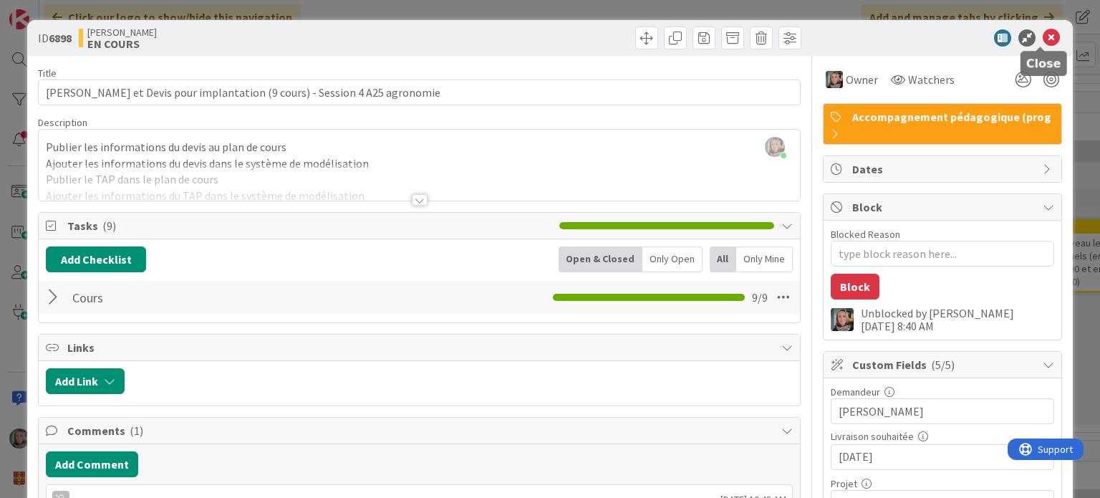
click at [1042, 37] on icon at bounding box center [1050, 37] width 17 height 17
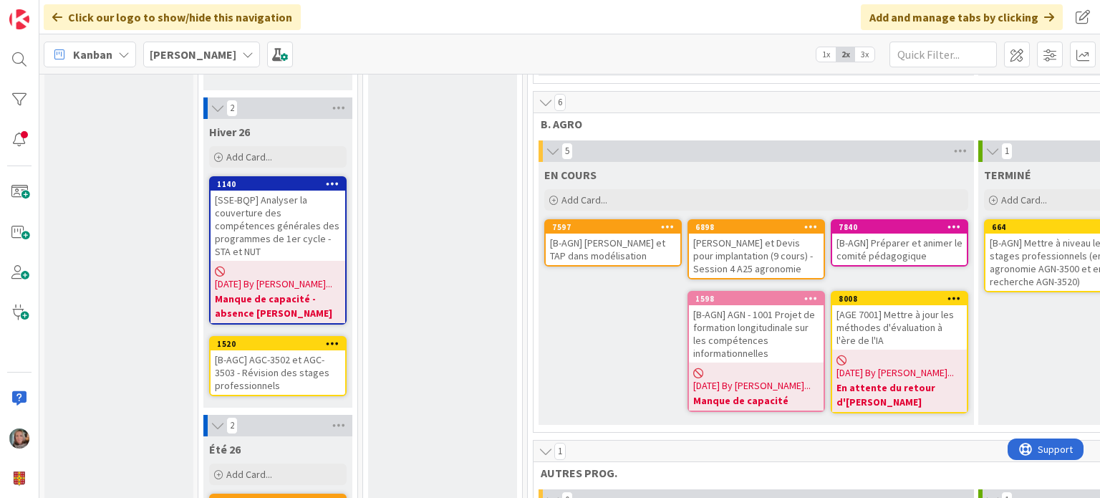
click at [744, 233] on div "[PERSON_NAME] et Devis pour implantation (9 cours) - Session 4 A25 agronomie" at bounding box center [756, 255] width 135 height 44
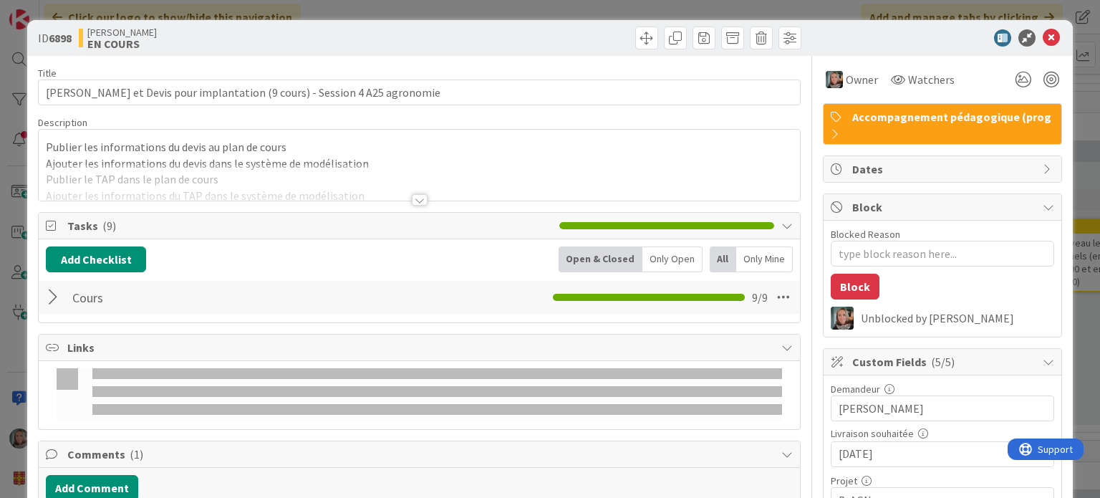
type textarea "x"
